Goal: Information Seeking & Learning: Find specific fact

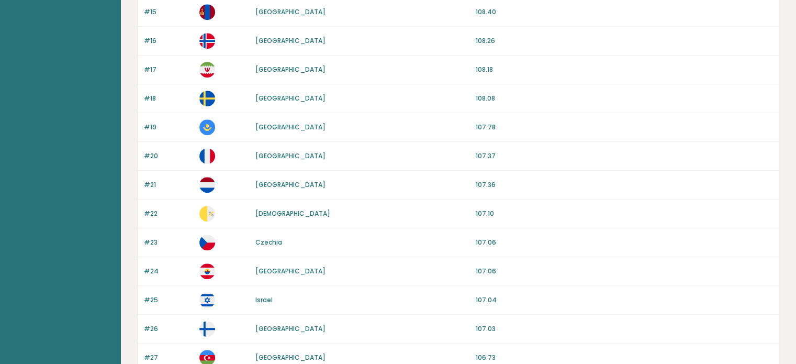
scroll to position [991, 0]
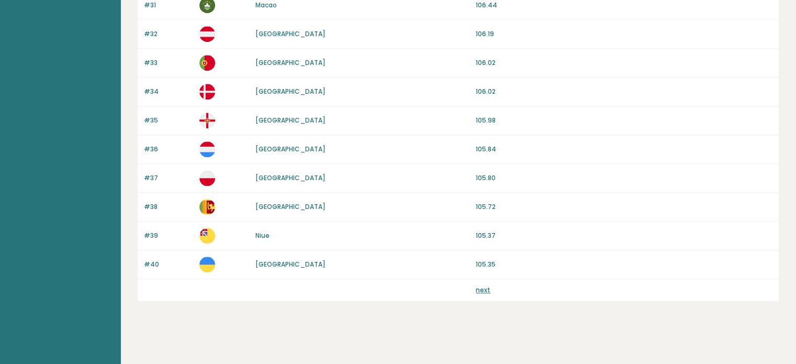
click at [479, 285] on link "next" at bounding box center [483, 289] width 15 height 9
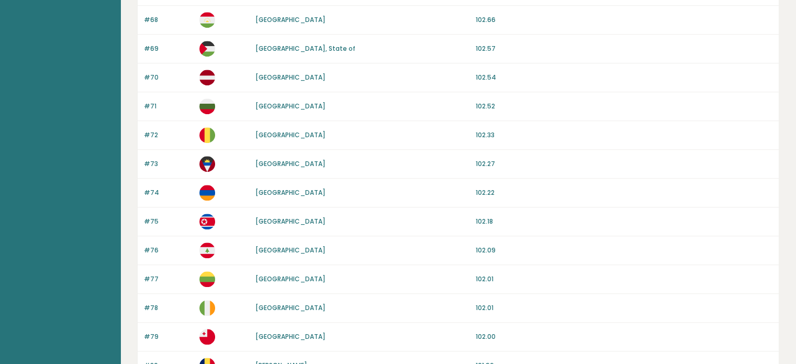
scroll to position [991, 0]
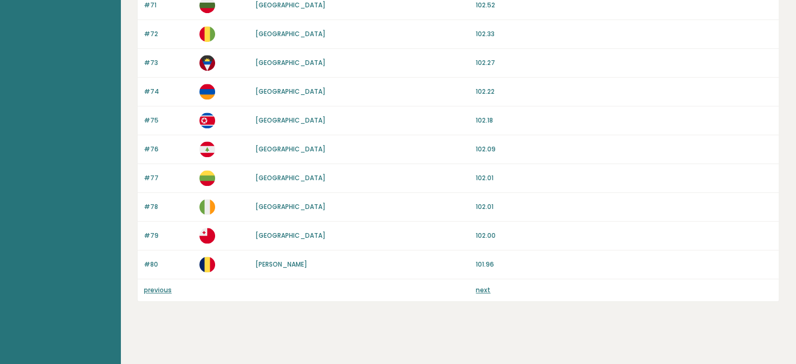
click at [477, 285] on link "next" at bounding box center [483, 289] width 15 height 9
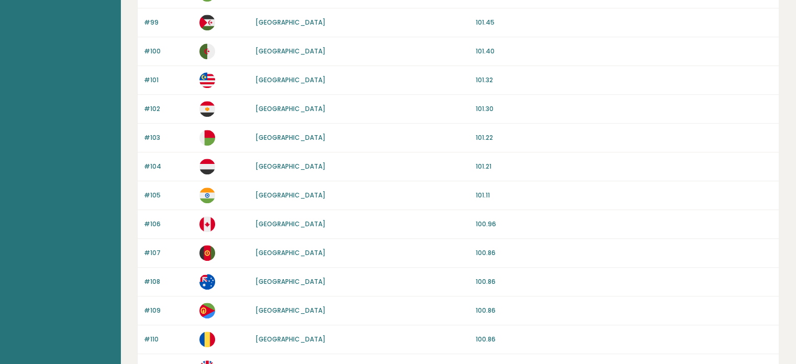
scroll to position [733, 0]
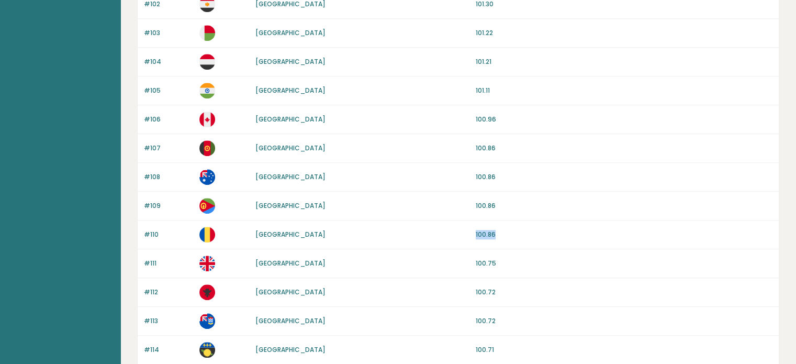
drag, startPoint x: 469, startPoint y: 232, endPoint x: 513, endPoint y: 232, distance: 44.0
type textarea "100.86"
click at [513, 232] on div "#110 [GEOGRAPHIC_DATA] 100.86" at bounding box center [458, 234] width 641 height 29
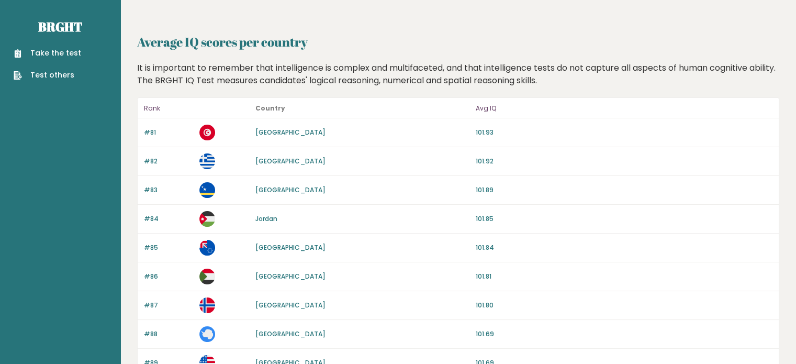
scroll to position [314, 0]
